Goal: Information Seeking & Learning: Learn about a topic

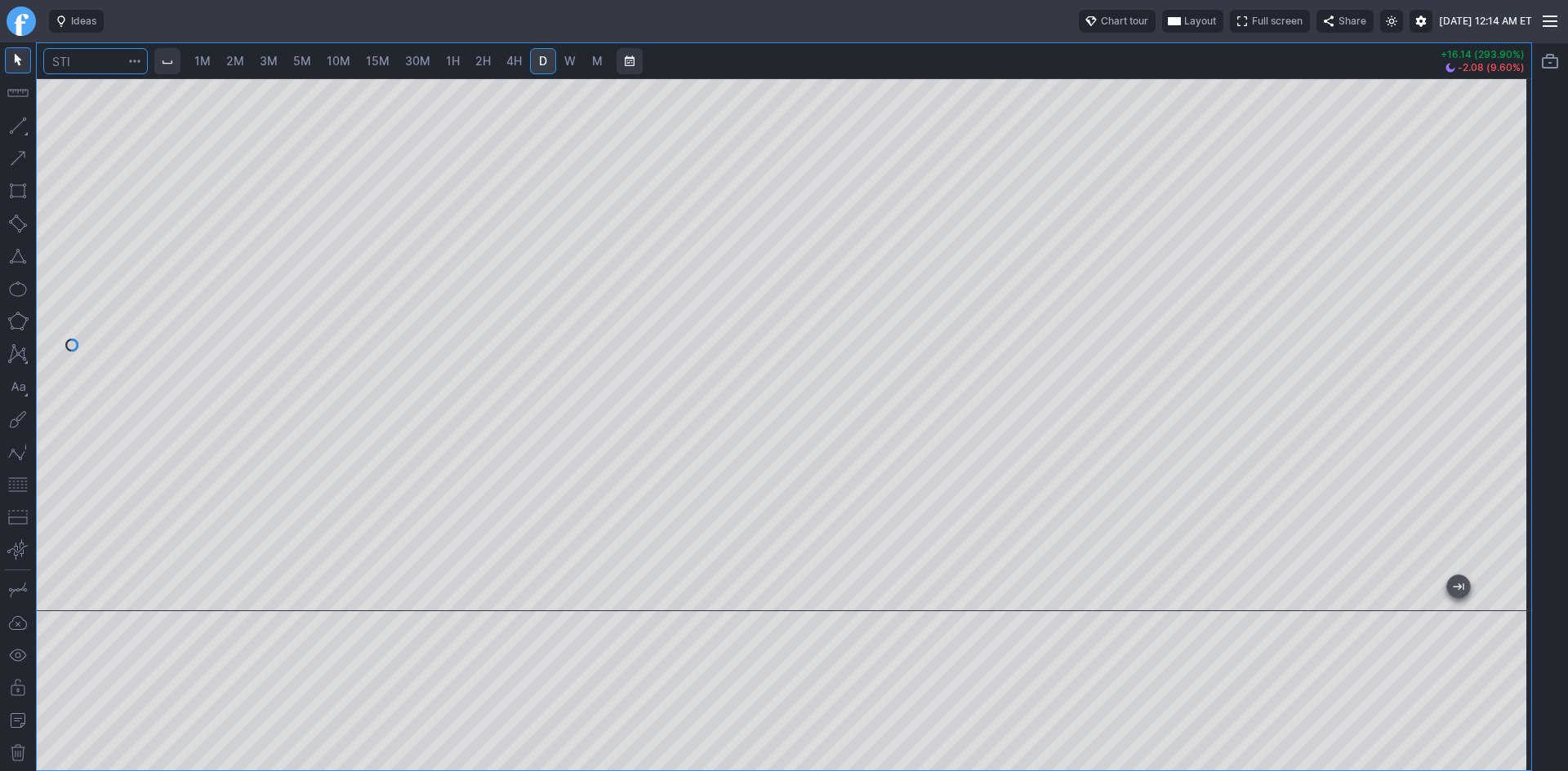
click at [120, 64] on input "Search" at bounding box center [95, 61] width 104 height 26
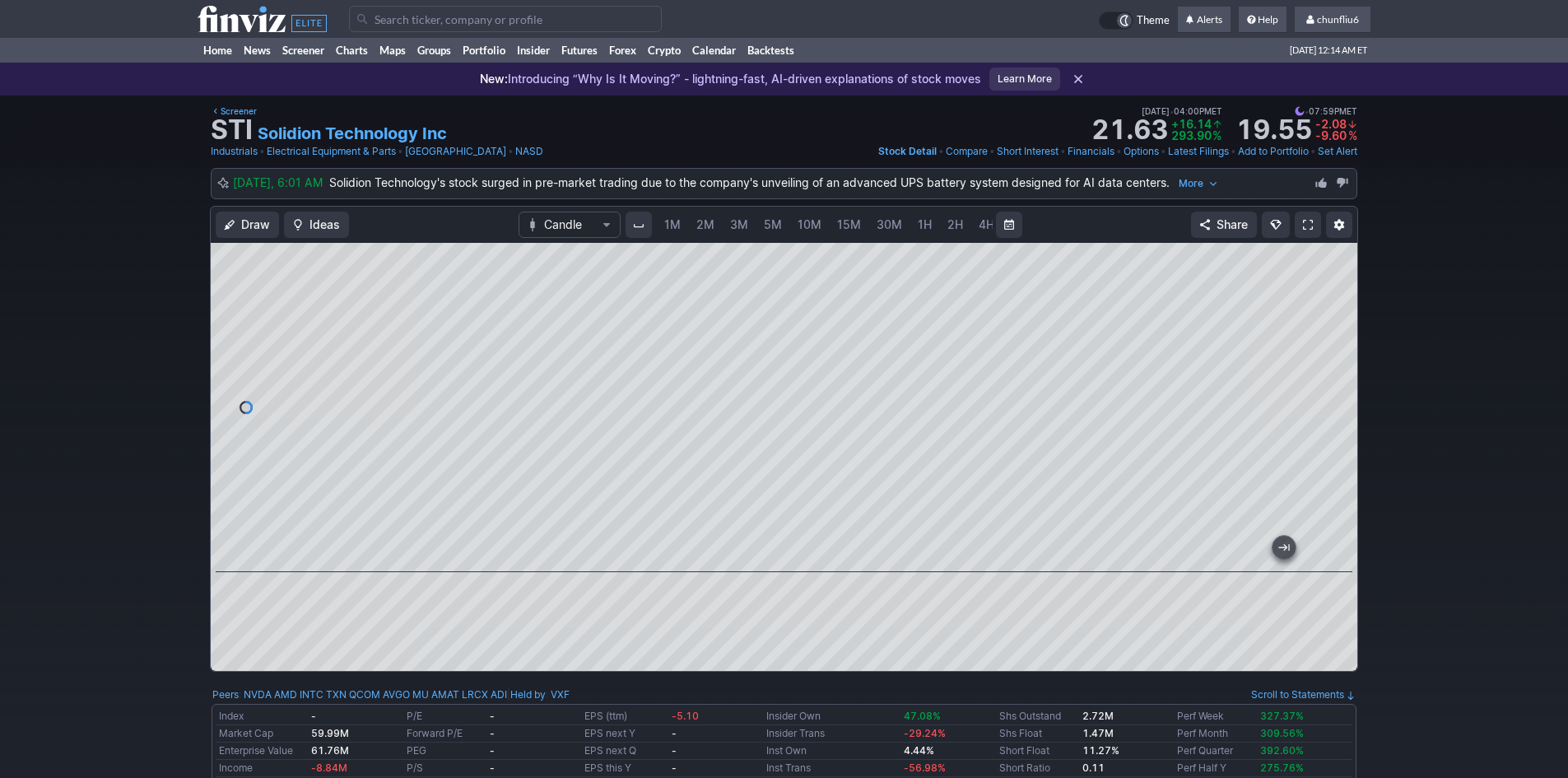
scroll to position [0, 89]
click at [382, 19] on input "Search" at bounding box center [505, 19] width 312 height 26
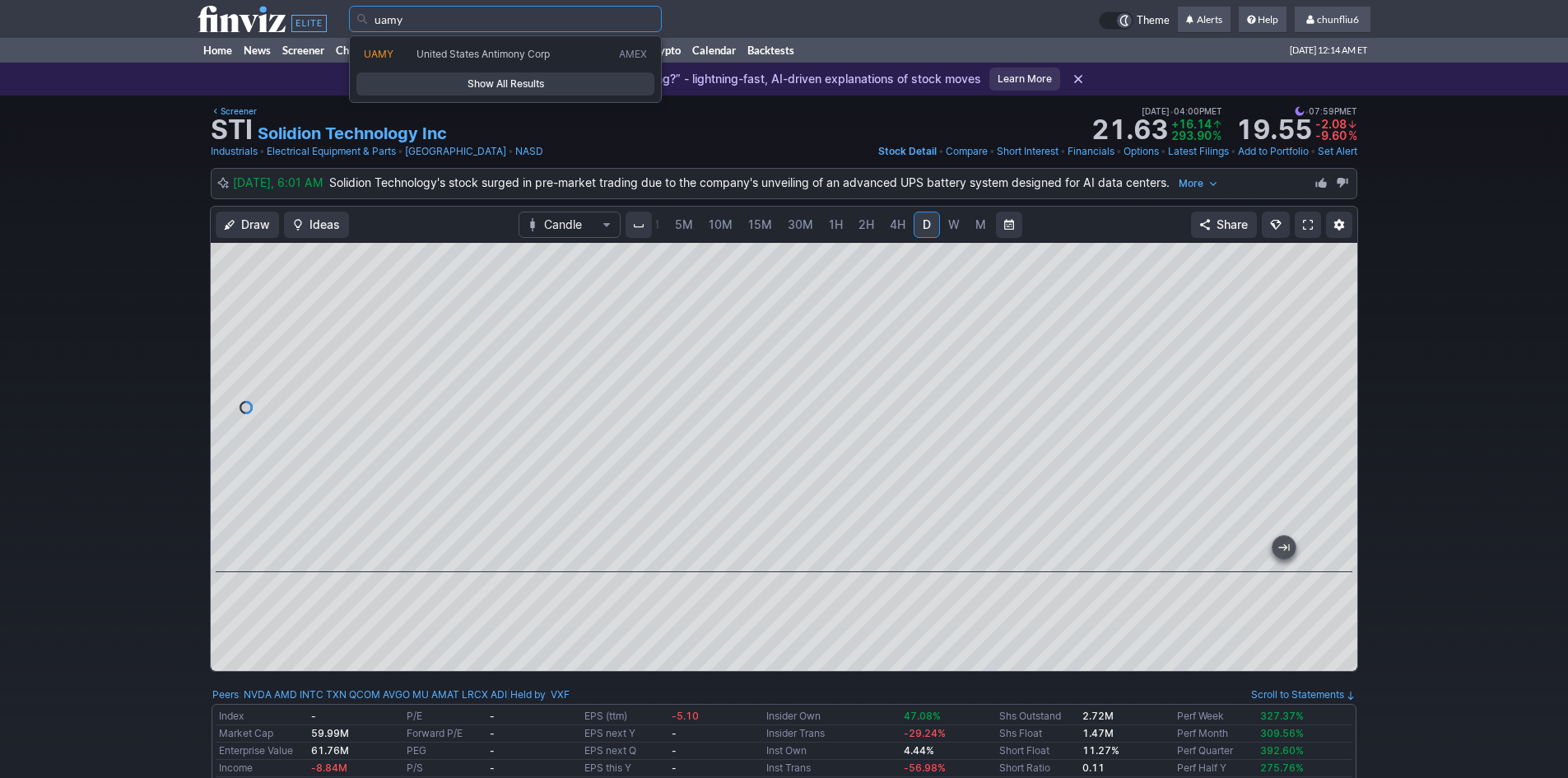
type input "uamy"
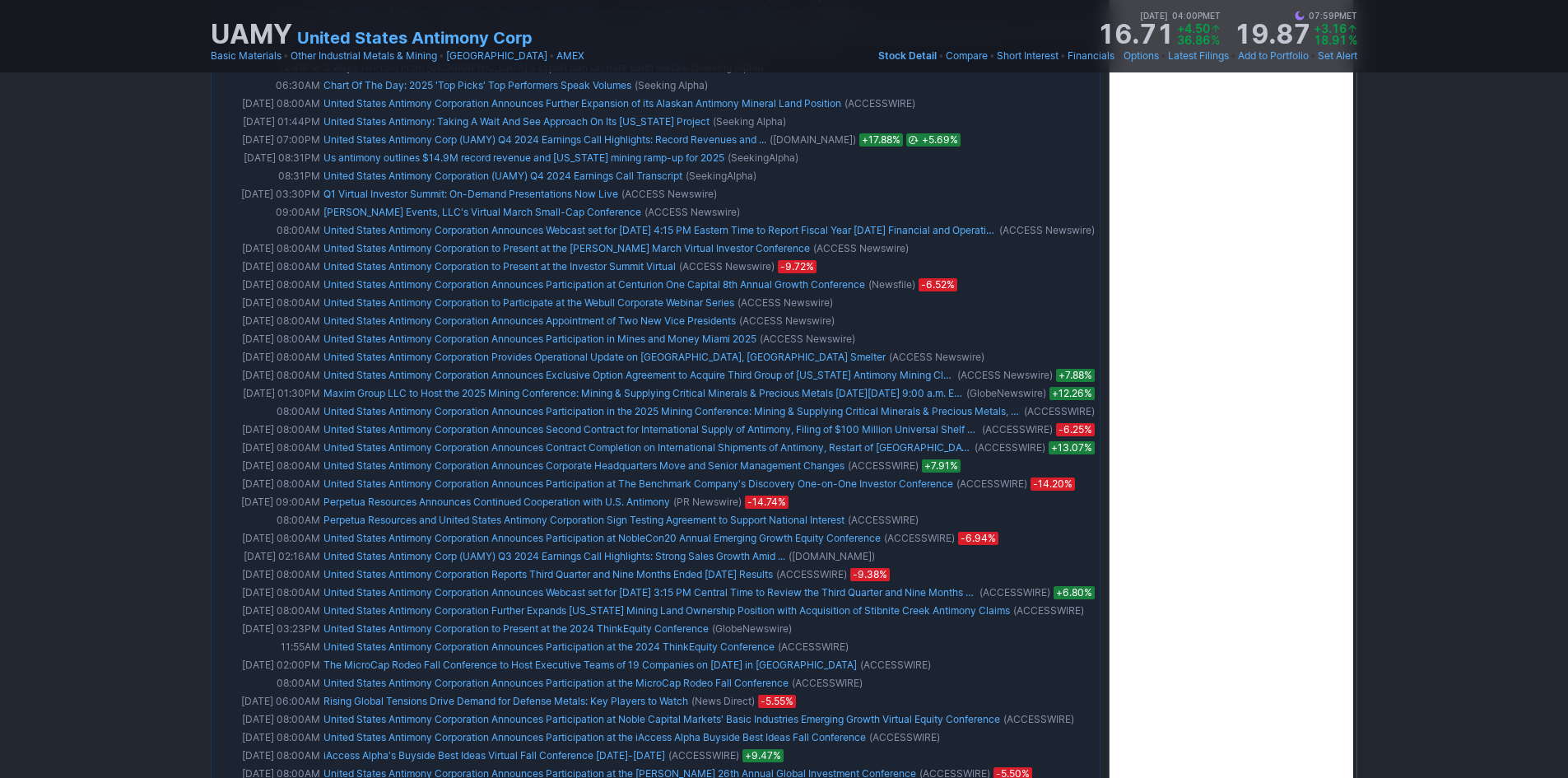
scroll to position [1937, 0]
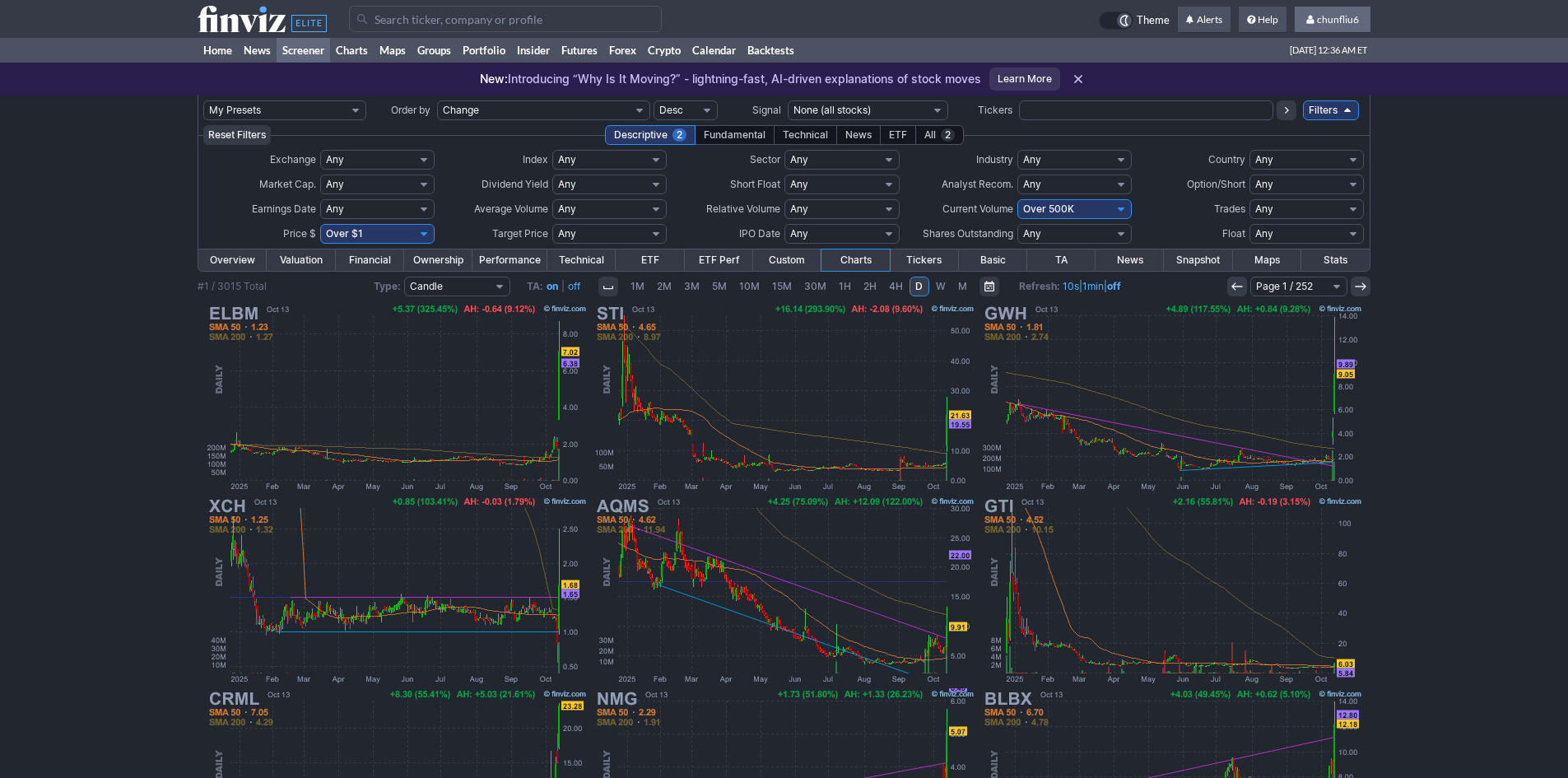
click at [1338, 17] on span "chunfliu6" at bounding box center [1338, 19] width 42 height 12
click at [1316, 126] on link "Sign Out" at bounding box center [1325, 121] width 92 height 26
